Goal: Task Accomplishment & Management: Complete application form

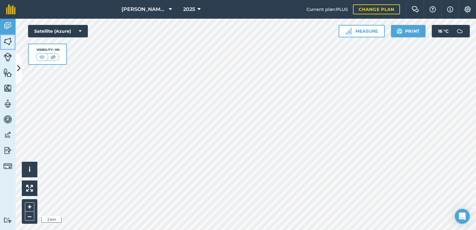
click at [7, 41] on img at bounding box center [7, 41] width 9 height 9
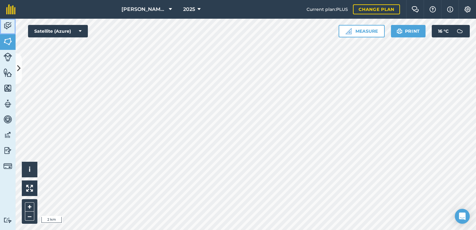
click at [10, 27] on img at bounding box center [7, 25] width 9 height 9
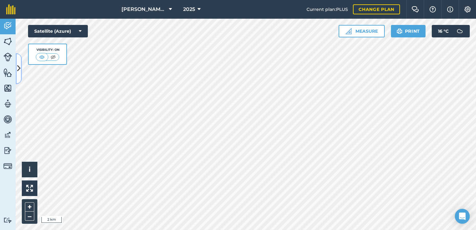
click at [19, 59] on button at bounding box center [19, 68] width 6 height 31
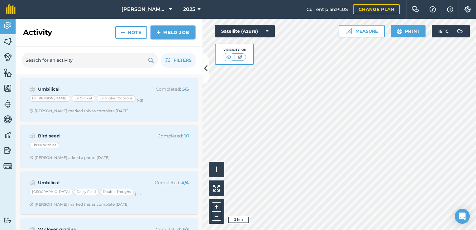
click at [157, 31] on img at bounding box center [158, 32] width 4 height 7
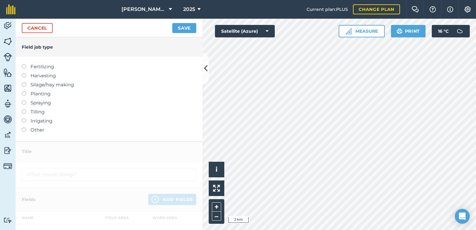
click at [53, 69] on label "Fertilizing" at bounding box center [109, 66] width 174 height 7
type input "Fertilizing"
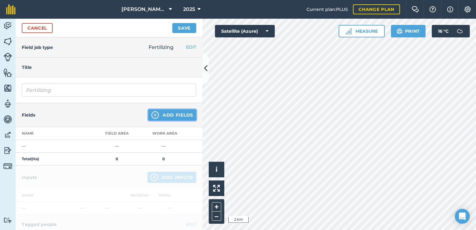
click at [155, 113] on button "Add Fields" at bounding box center [172, 114] width 48 height 11
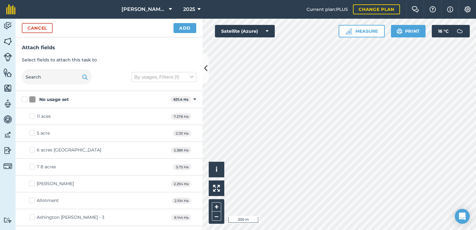
checkbox input "true"
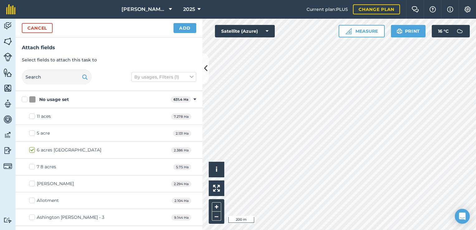
checkbox input "true"
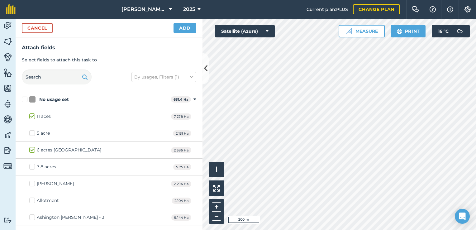
checkbox input "true"
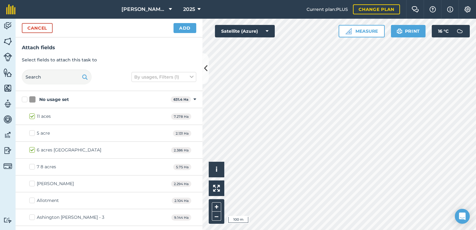
checkbox input "true"
click at [185, 29] on button "Add" at bounding box center [185, 28] width 23 height 10
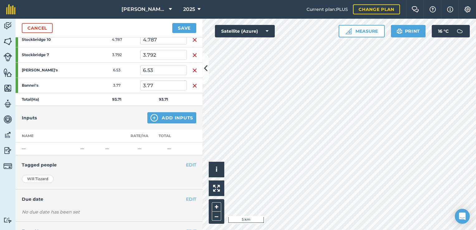
scroll to position [328, 0]
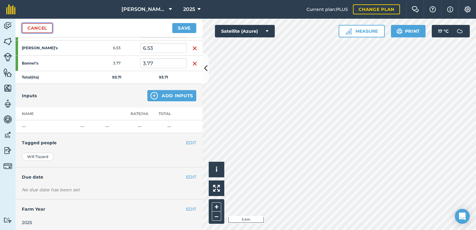
click at [35, 32] on link "Cancel" at bounding box center [37, 28] width 31 height 10
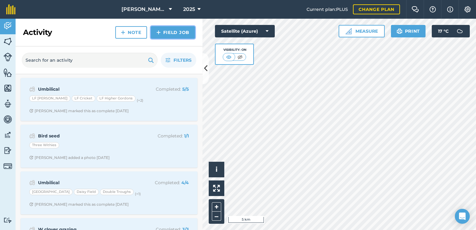
click at [162, 33] on link "Field Job" at bounding box center [173, 32] width 44 height 12
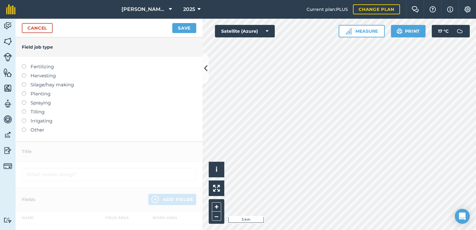
click at [40, 68] on label "Fertilizing" at bounding box center [109, 66] width 174 height 7
type input "Fertilizing"
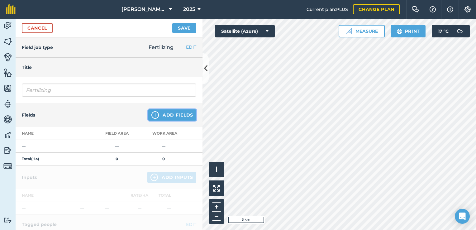
click at [160, 117] on button "Add Fields" at bounding box center [172, 114] width 48 height 11
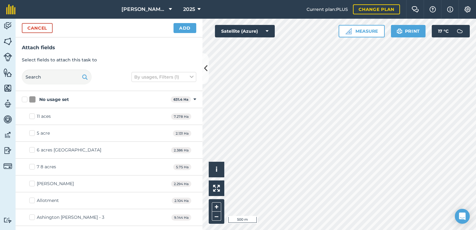
checkbox input "true"
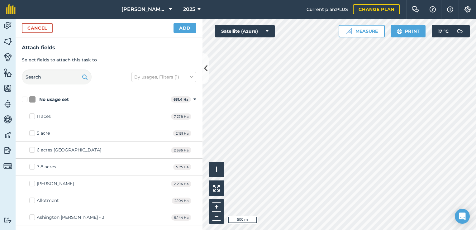
checkbox input "true"
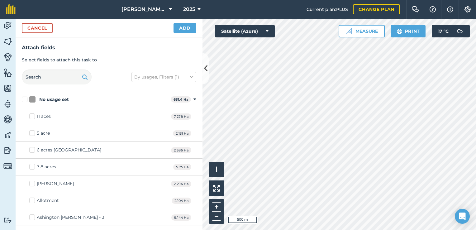
checkbox input "true"
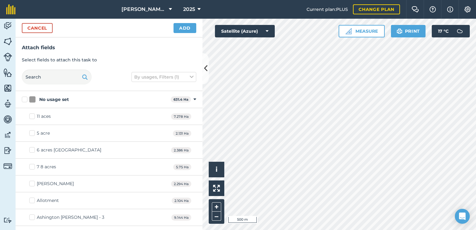
checkbox input "true"
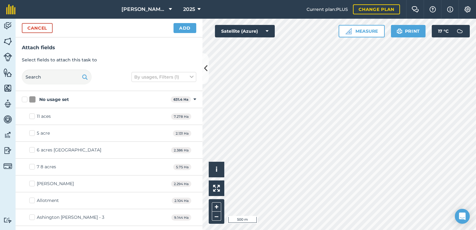
checkbox input "true"
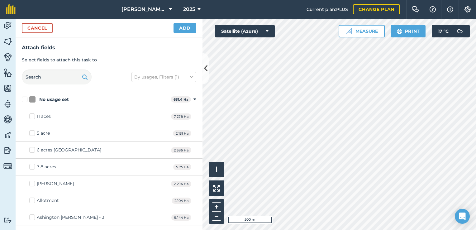
checkbox input "true"
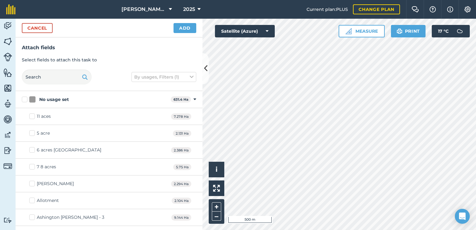
checkbox input "true"
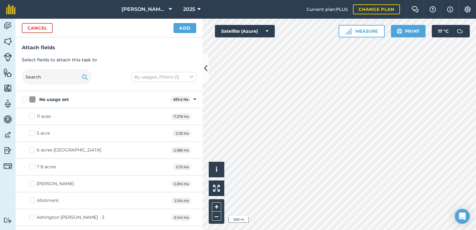
checkbox input "true"
checkbox input "false"
checkbox input "true"
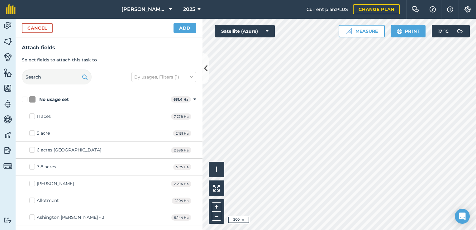
checkbox input "true"
checkbox input "false"
checkbox input "true"
click at [180, 28] on button "Add" at bounding box center [185, 28] width 23 height 10
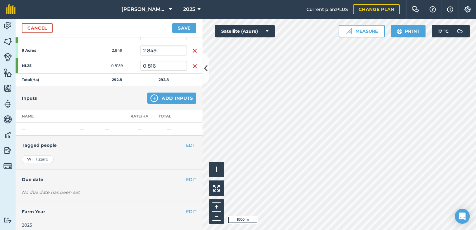
scroll to position [678, 0]
click at [50, 24] on link "Cancel" at bounding box center [37, 28] width 31 height 10
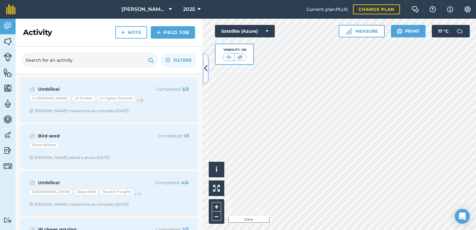
click at [207, 74] on button at bounding box center [205, 68] width 6 height 31
